Goal: Communication & Community: Participate in discussion

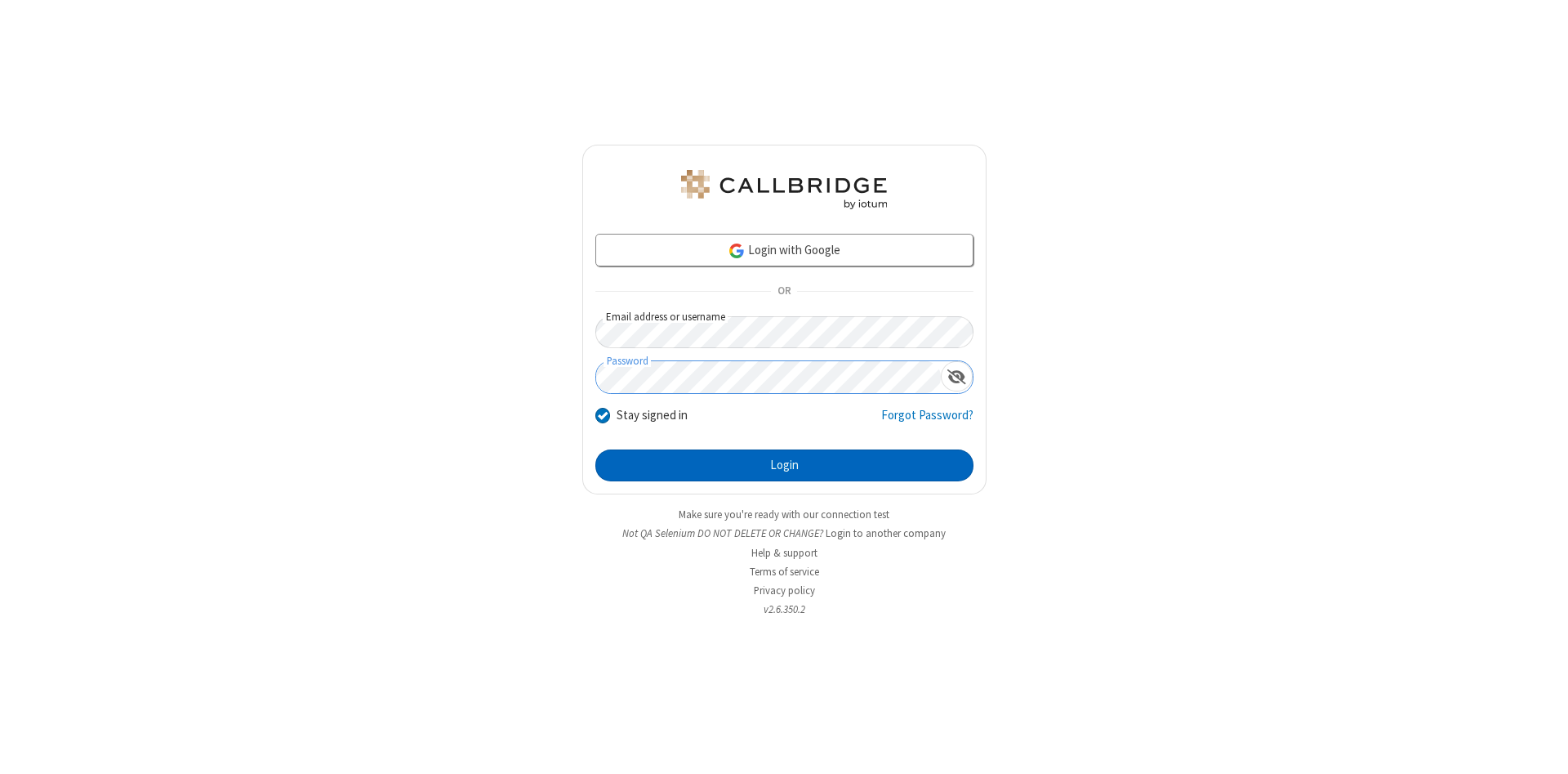
click at [784, 465] on button "Login" at bounding box center [784, 465] width 378 height 33
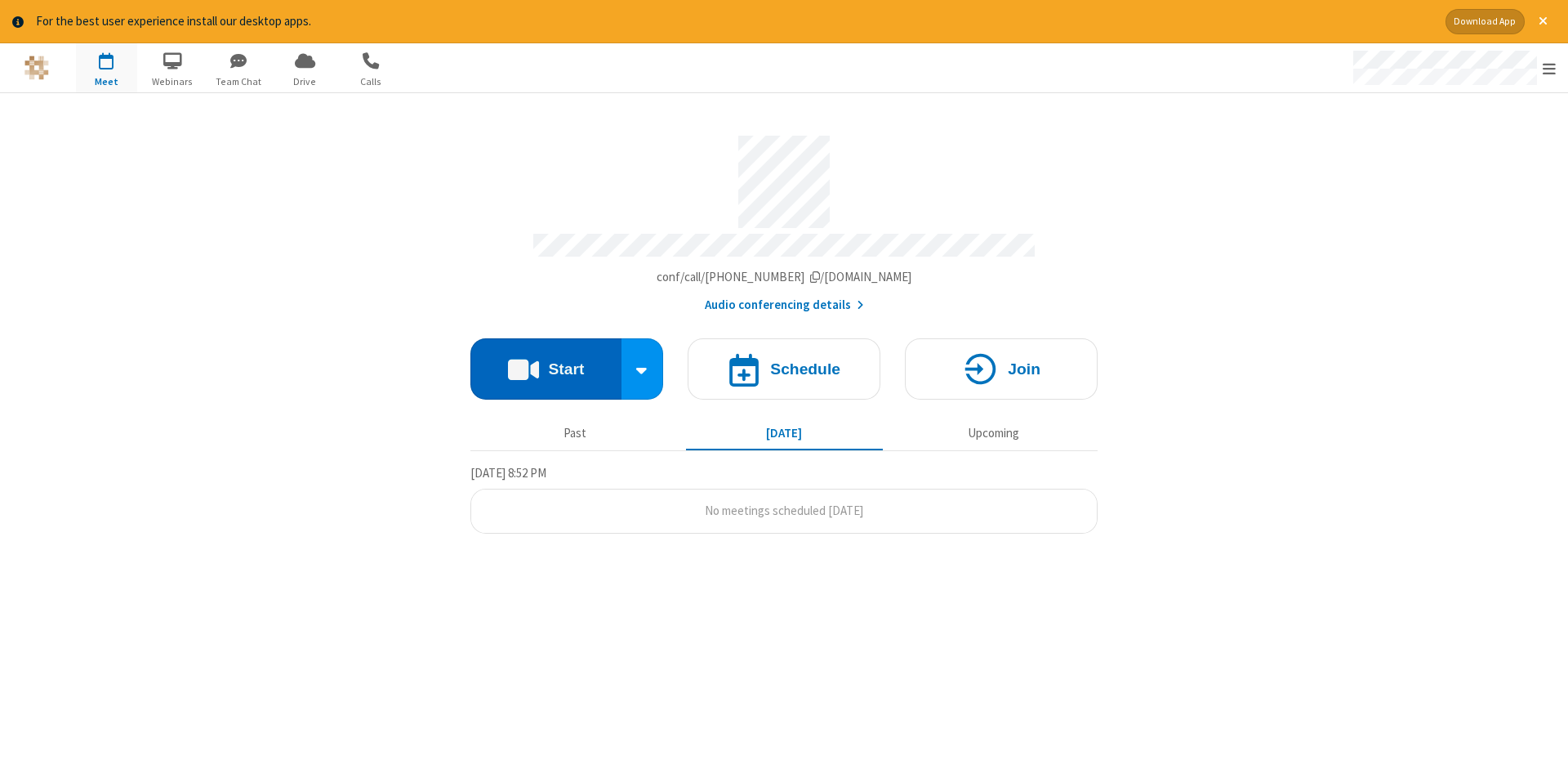
click at [546, 363] on button "Start" at bounding box center [546, 369] width 151 height 61
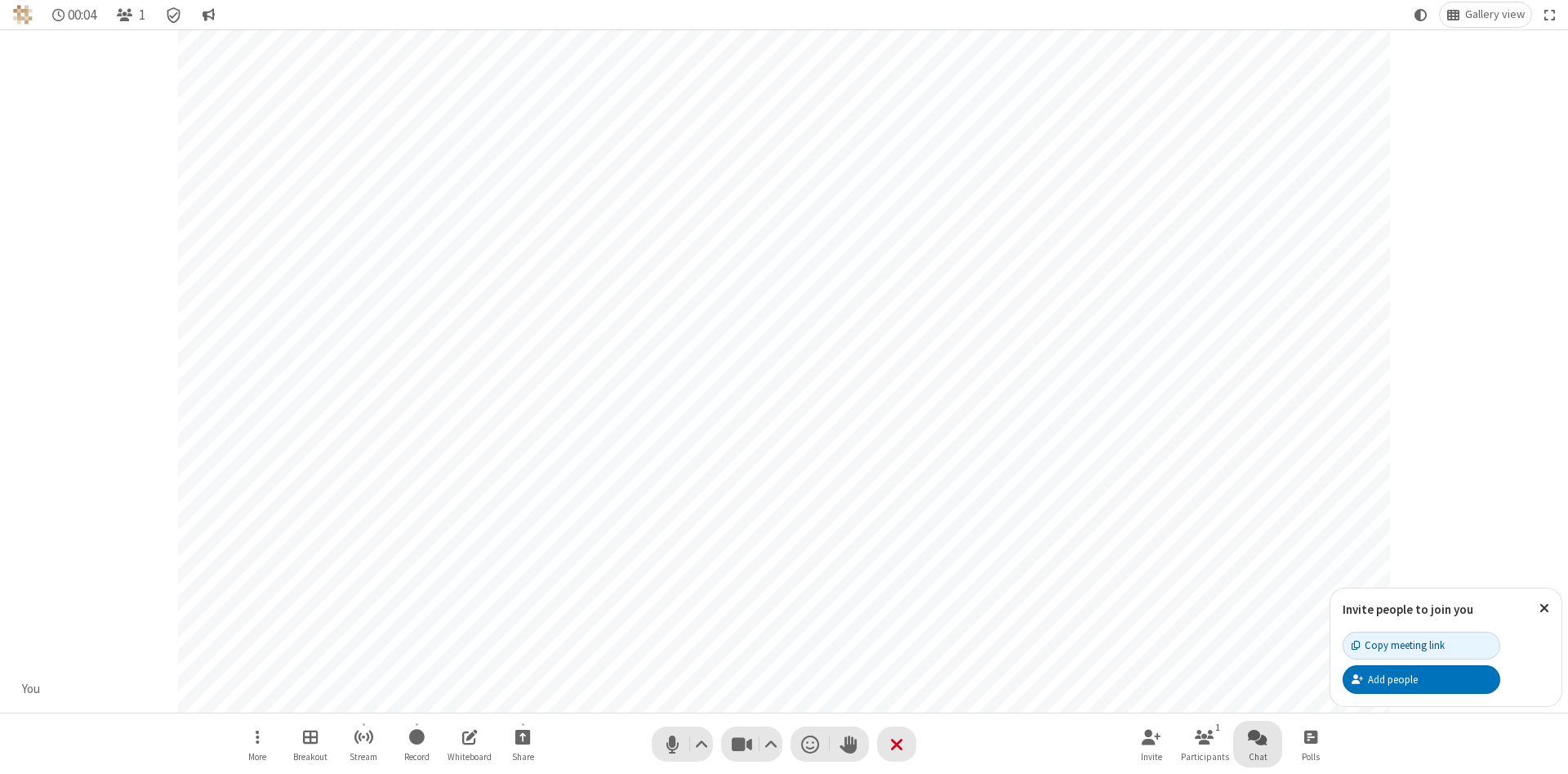
click at [1258, 736] on span "Open chat" at bounding box center [1258, 737] width 19 height 20
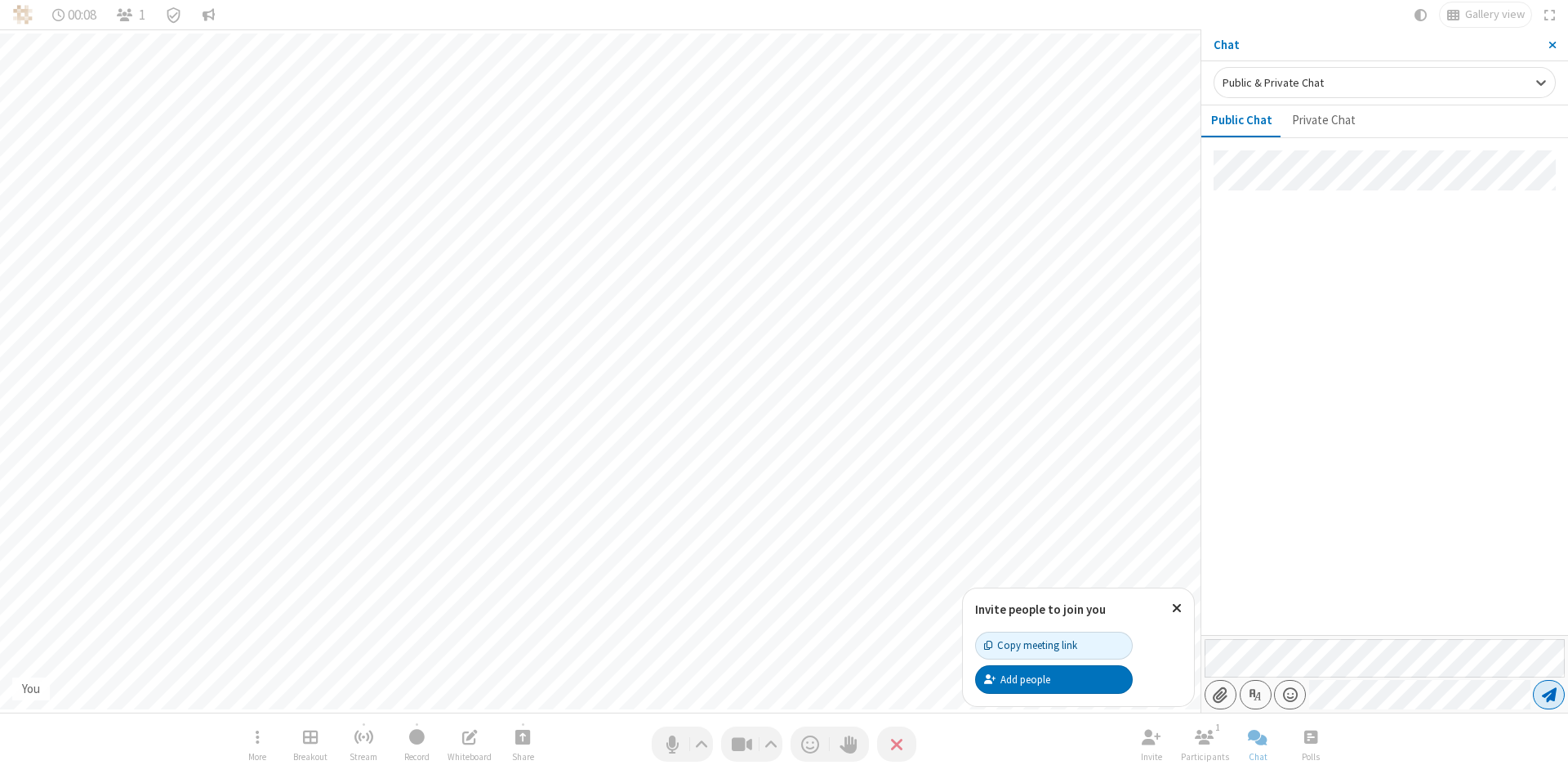
click at [1549, 694] on span "Send message" at bounding box center [1549, 694] width 14 height 16
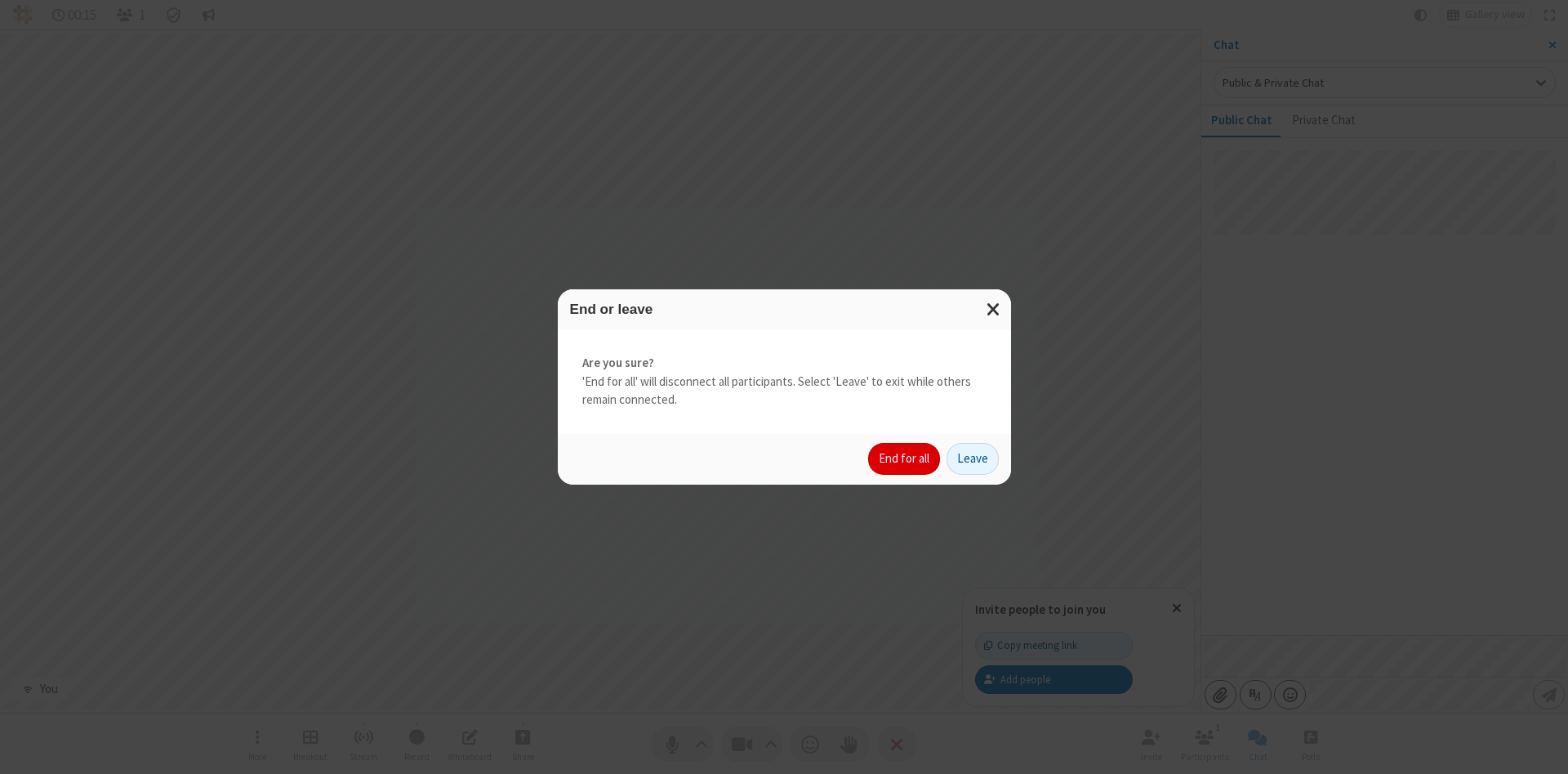
click at [905, 458] on button "End for all" at bounding box center [904, 458] width 72 height 33
